Goal: Contribute content

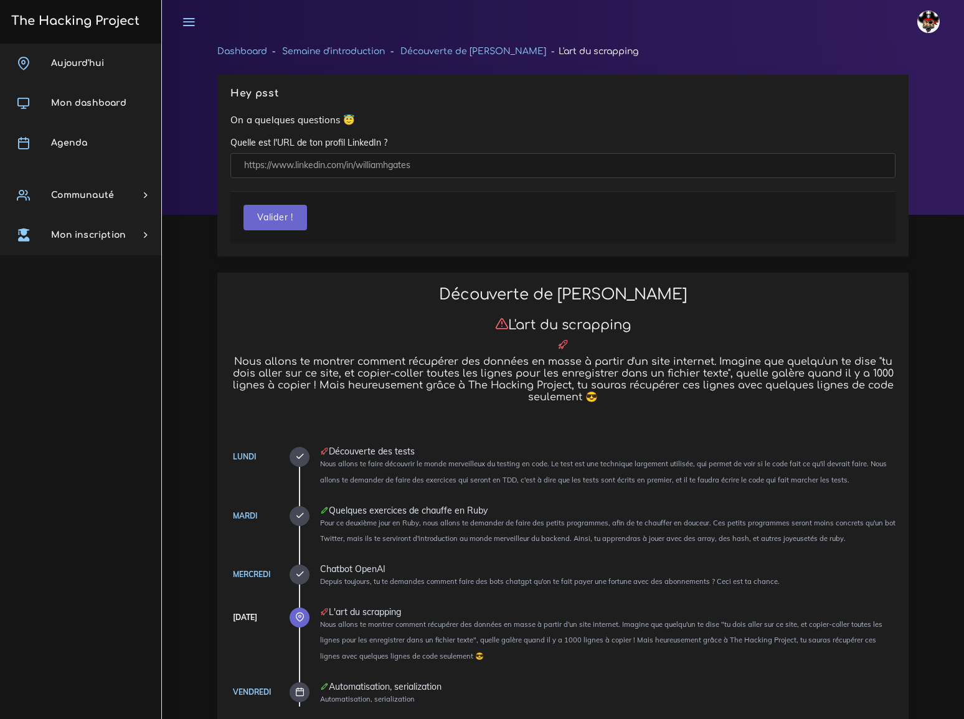
scroll to position [2434, 0]
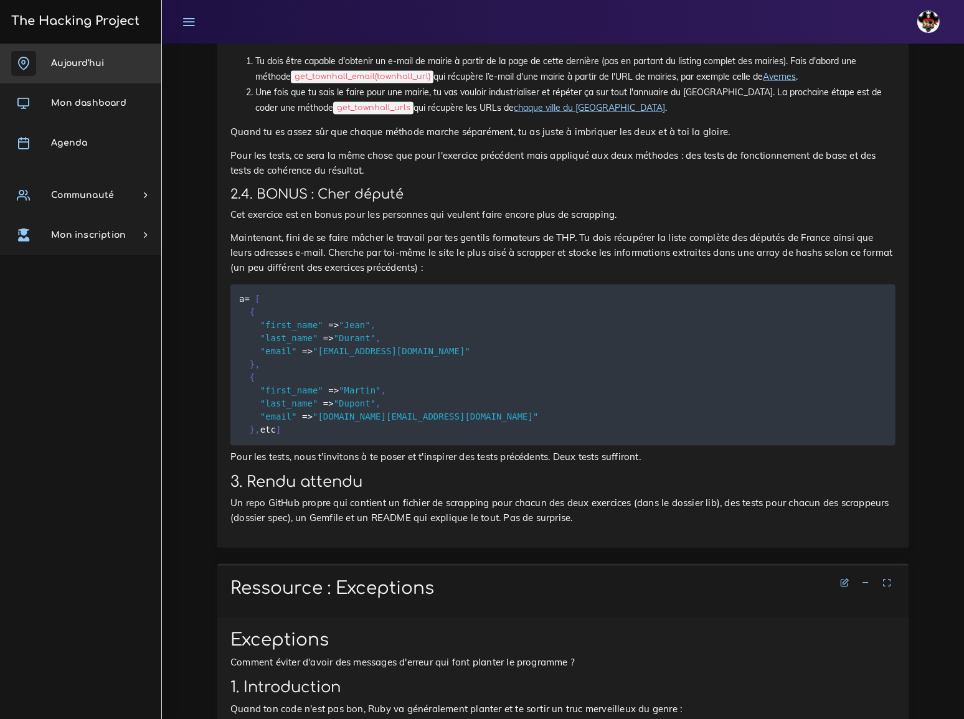
click at [87, 59] on span "Aujourd'hui" at bounding box center [77, 63] width 53 height 9
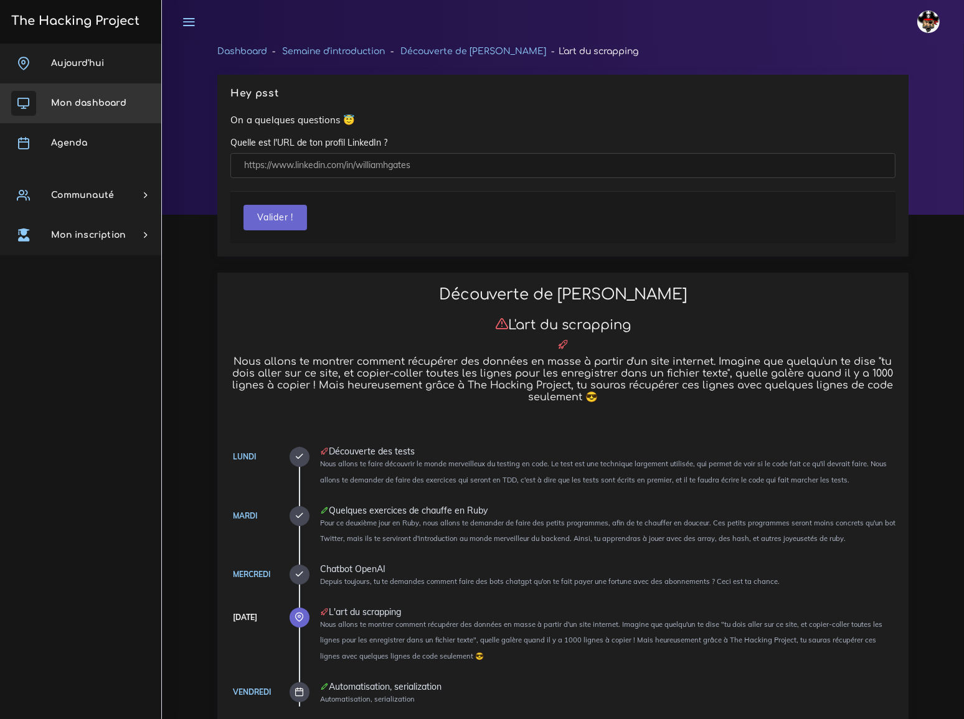
click at [77, 105] on span "Mon dashboard" at bounding box center [88, 102] width 75 height 9
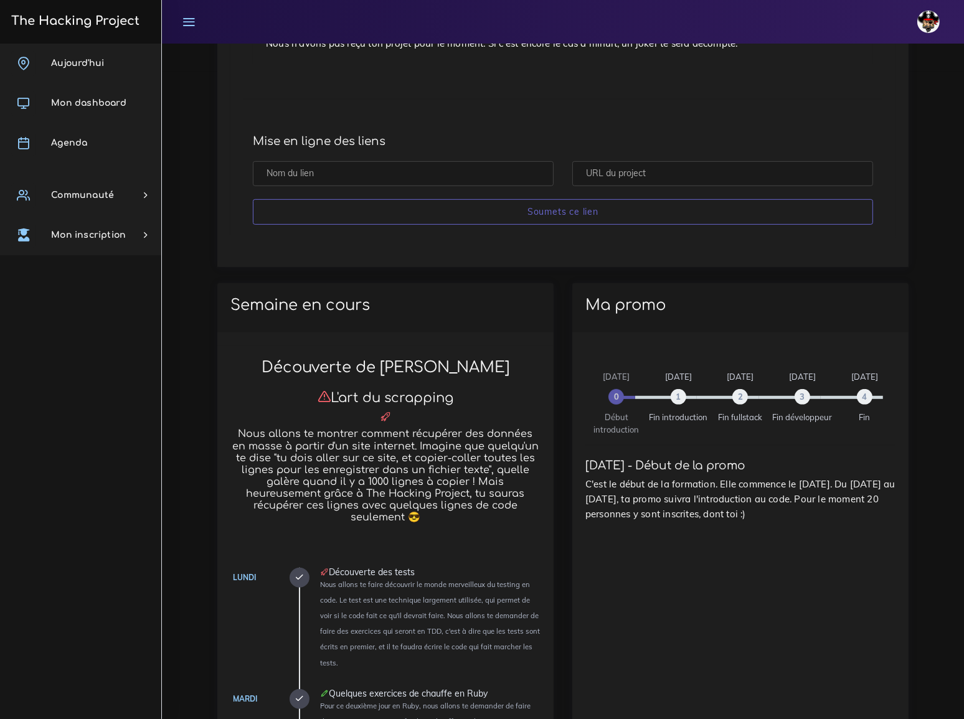
scroll to position [679, 0]
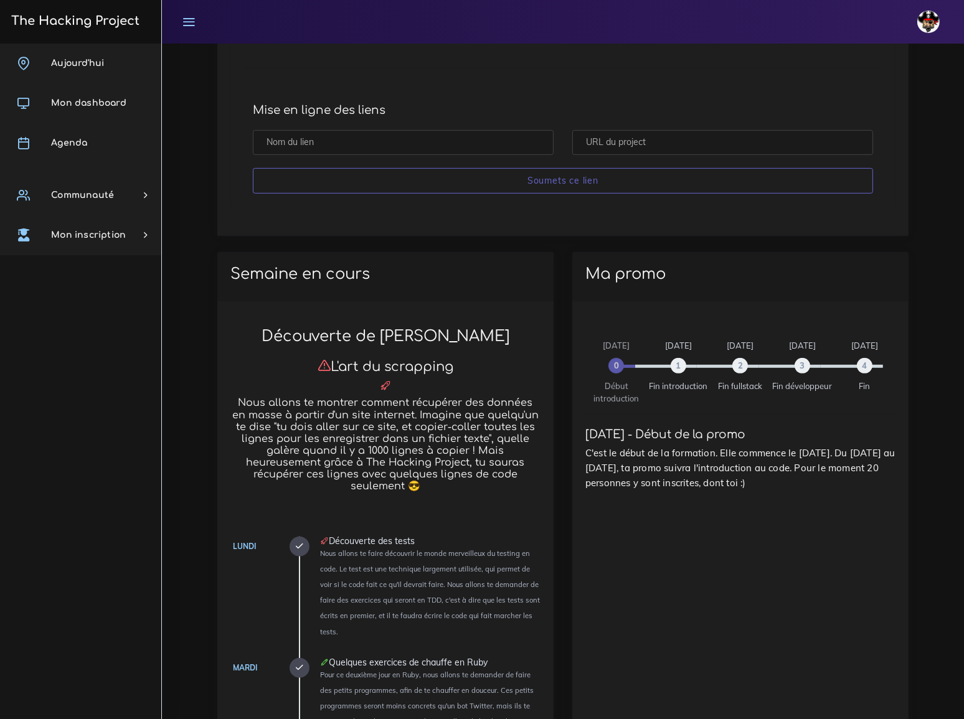
click at [622, 141] on input "text" at bounding box center [722, 143] width 301 height 26
paste input "https://github.com/MS893/scrapper.git"
type input "https://github.com/MS893/scrapper.git"
click at [365, 140] on input "text" at bounding box center [403, 143] width 301 height 26
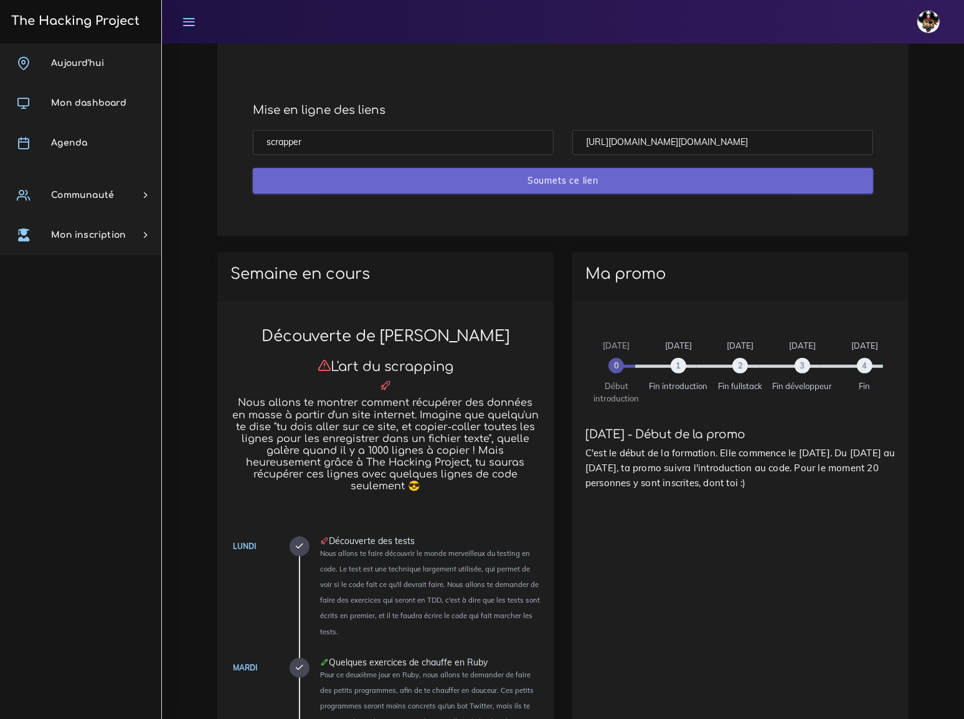
type input "scrapper"
click at [602, 179] on input "Soumets ce lien" at bounding box center [563, 181] width 620 height 26
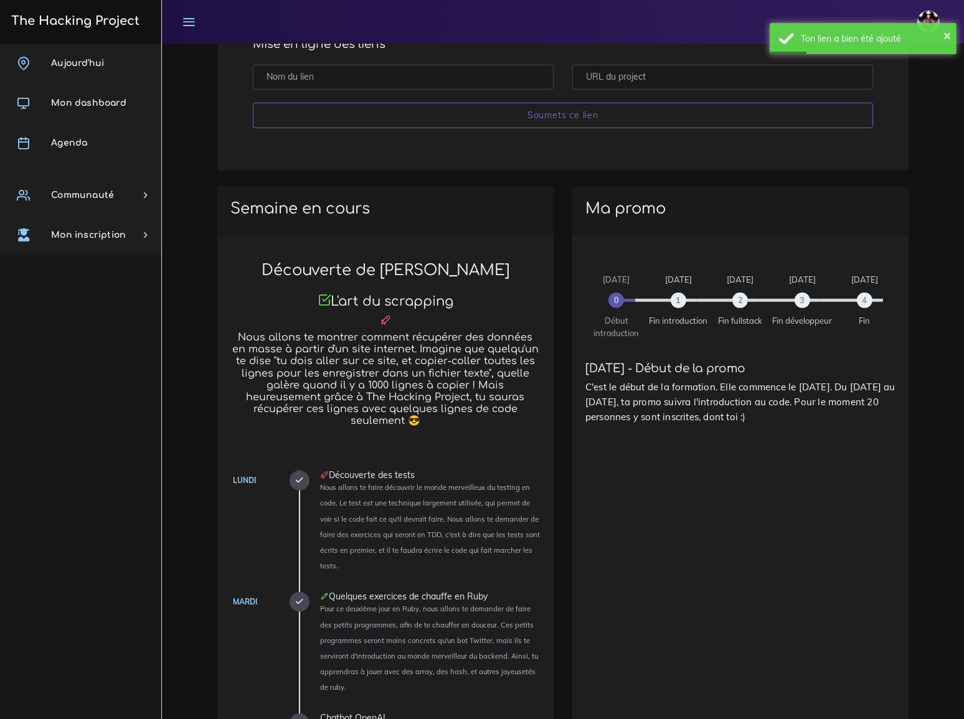
scroll to position [849, 0]
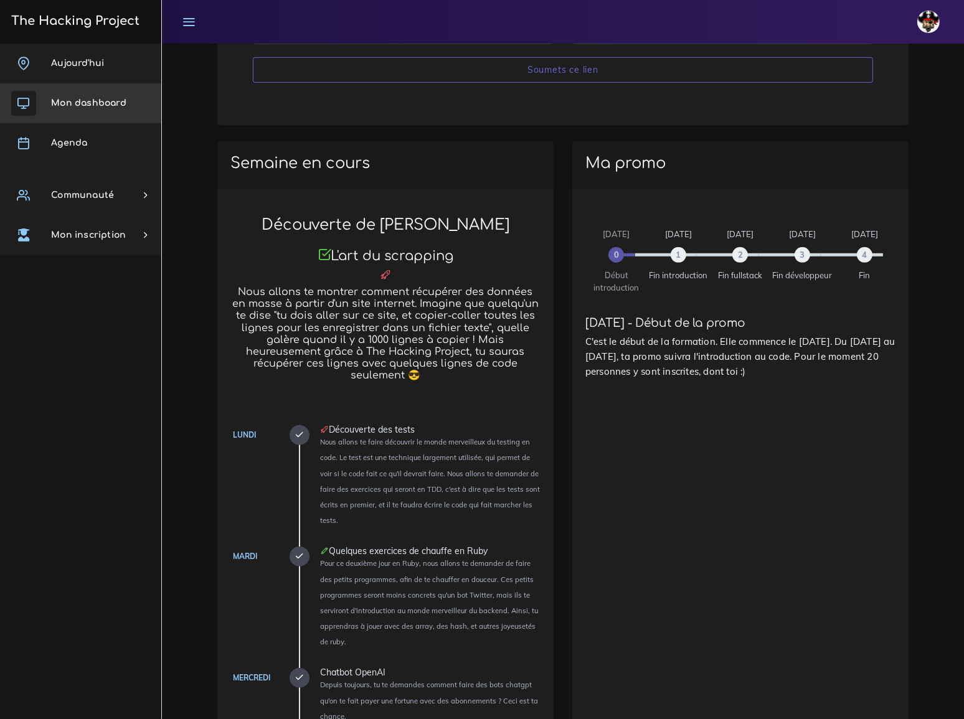
click at [89, 100] on span "Mon dashboard" at bounding box center [88, 102] width 75 height 9
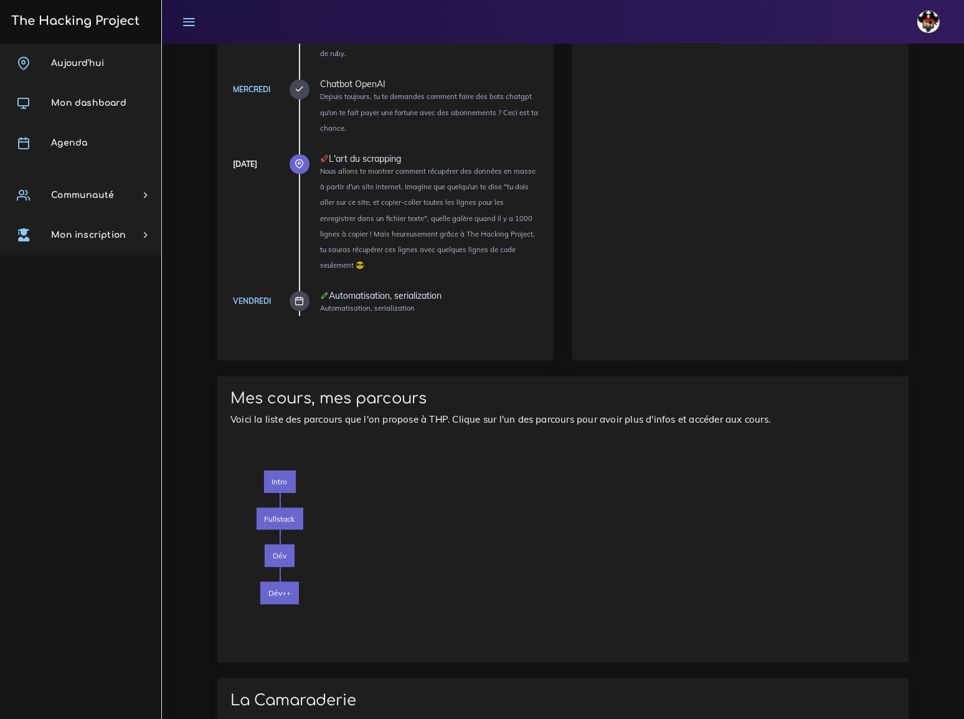
scroll to position [1649, 0]
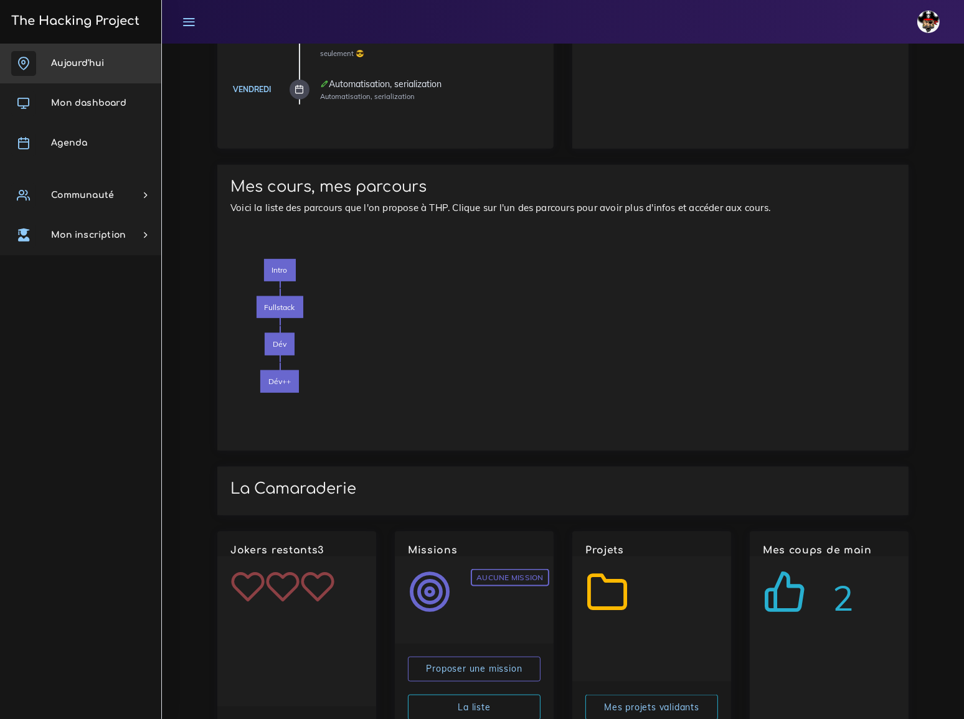
click at [82, 62] on span "Aujourd'hui" at bounding box center [77, 63] width 53 height 9
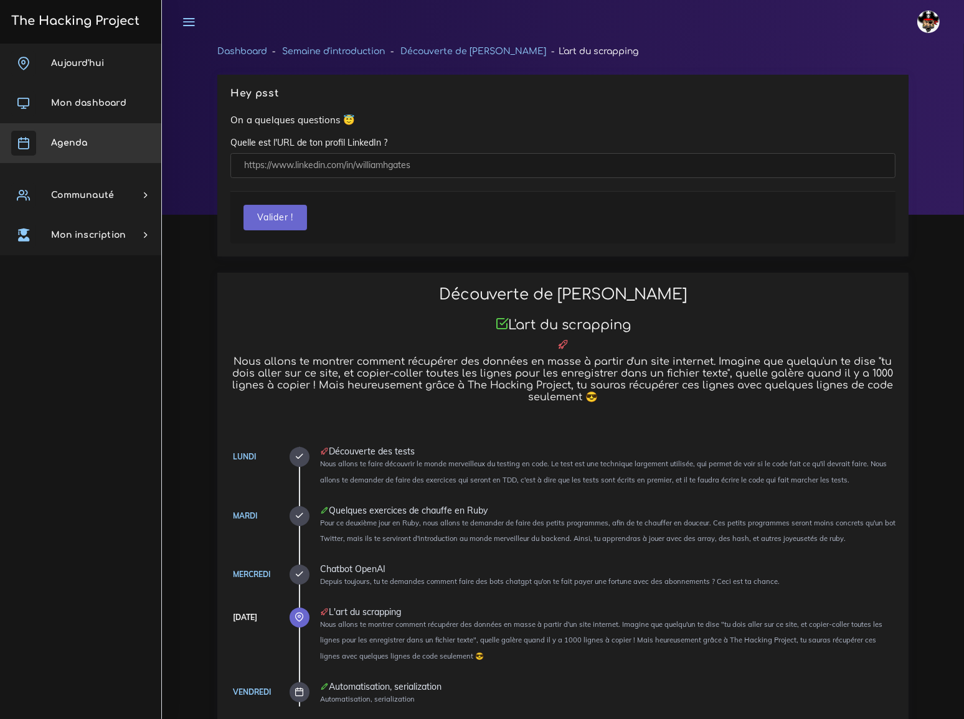
click at [65, 135] on link "Agenda" at bounding box center [80, 143] width 161 height 40
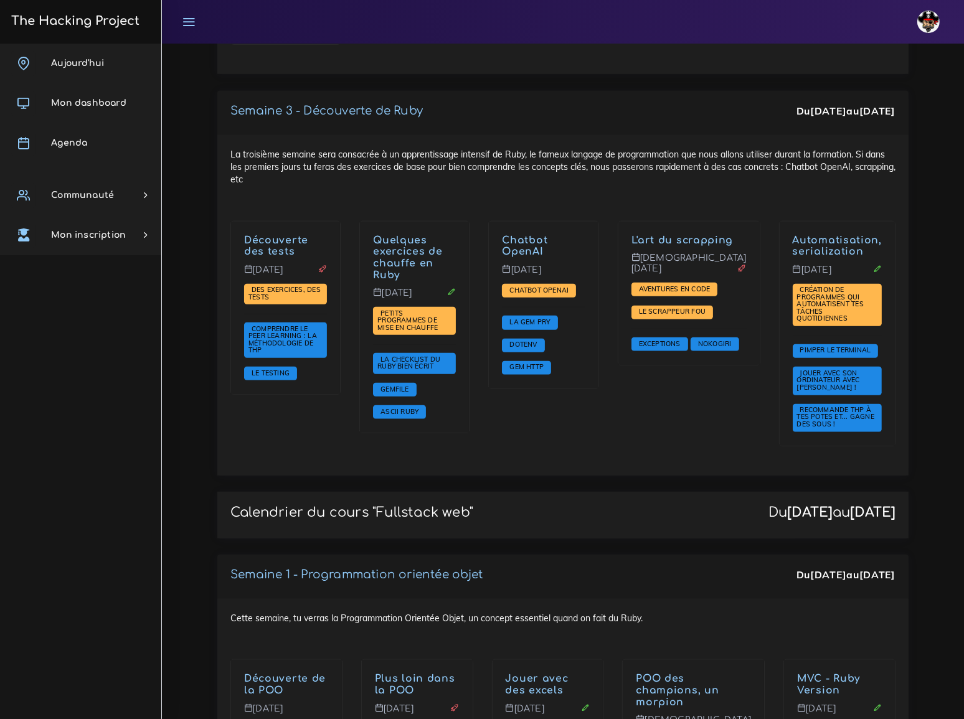
scroll to position [1189, 0]
